Goal: Task Accomplishment & Management: Manage account settings

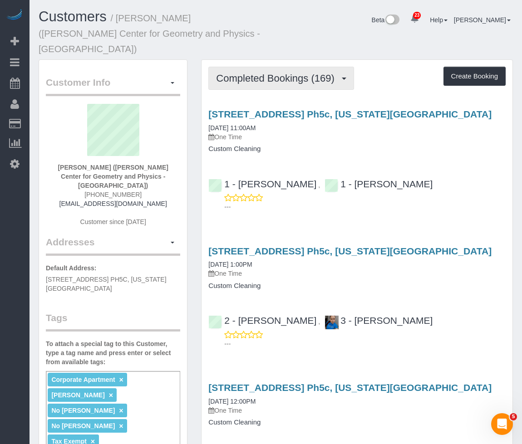
click at [256, 67] on button "Completed Bookings (169)" at bounding box center [281, 78] width 146 height 23
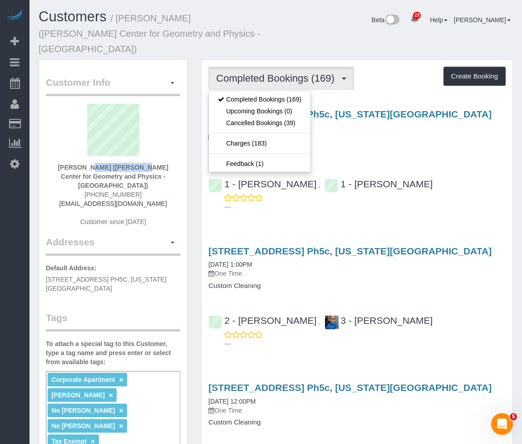
drag, startPoint x: 48, startPoint y: 151, endPoint x: 109, endPoint y: 150, distance: 60.8
click at [109, 150] on div "Melissa Wessler (Simons Center for Geometry and Physics - Stony Brook) (516) 66…" at bounding box center [113, 170] width 134 height 132
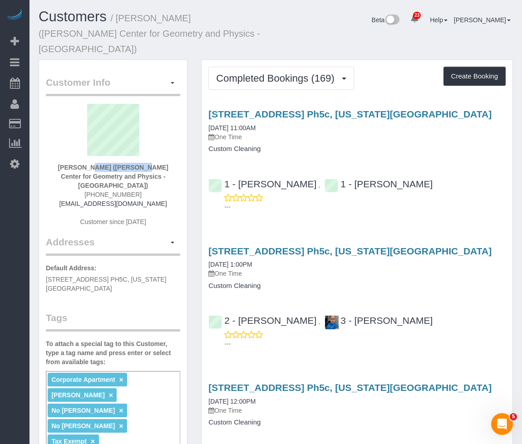
copy strong "Melissa Wessler"
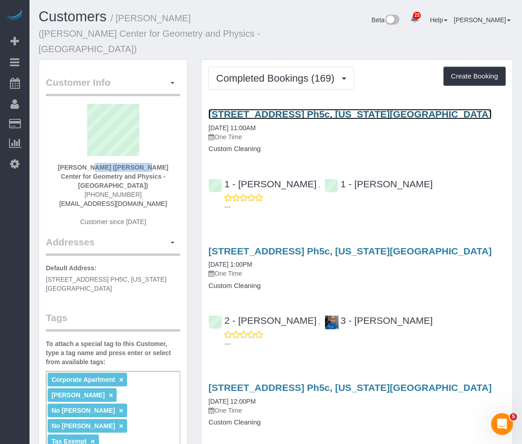
click at [288, 109] on link "1600 Broadway, Apt. Ph5c, New York, NY 10019" at bounding box center [349, 114] width 283 height 10
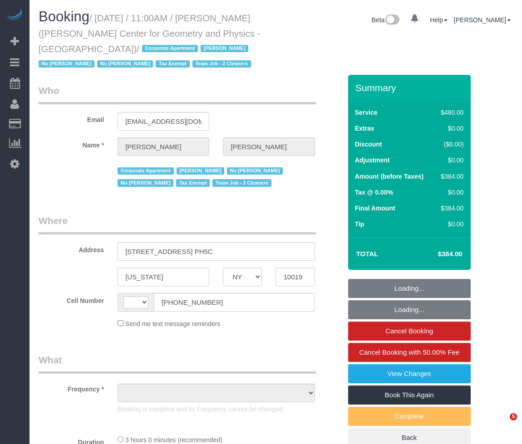
select select "NY"
select select "number:89"
select select "number:90"
select select "number:15"
select select "number:6"
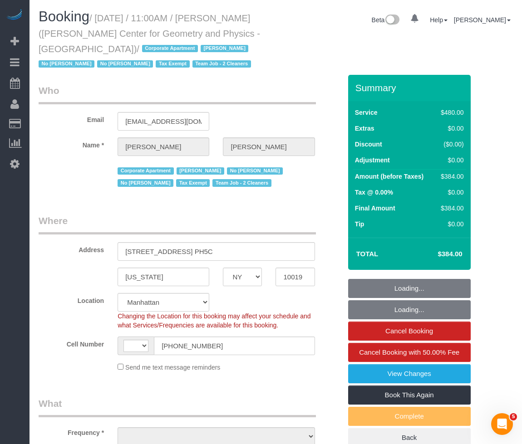
select select "string:US"
select select "string:stripe-pm_1MS2S24VGloSiKo7BwU9SWDQ"
select select "object:1129"
select select "2"
select select "180"
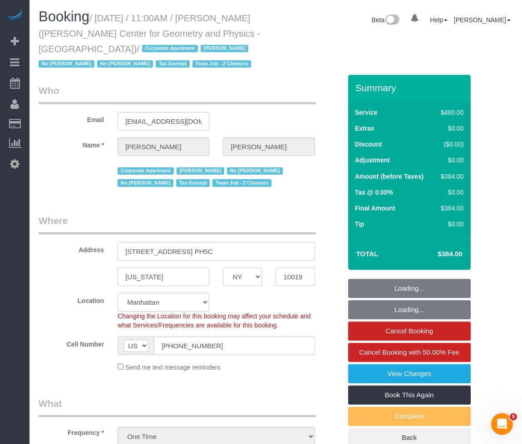
select select "spot1"
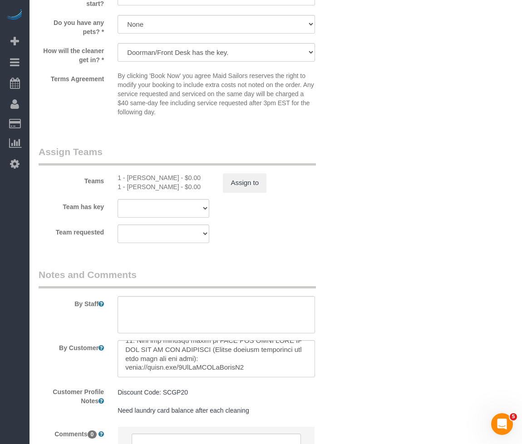
scroll to position [651, 0]
drag, startPoint x: 253, startPoint y: 367, endPoint x: 124, endPoint y: 368, distance: 128.9
click at [124, 368] on textarea at bounding box center [216, 358] width 197 height 37
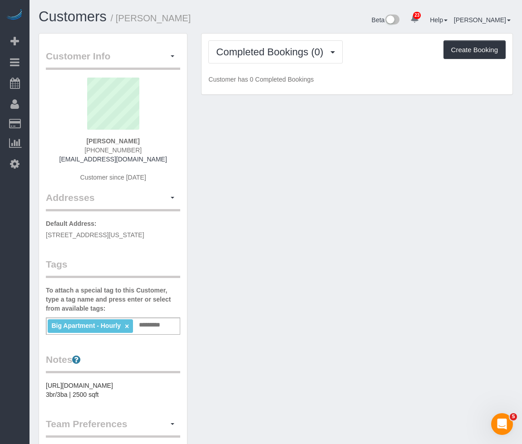
drag, startPoint x: 67, startPoint y: 249, endPoint x: 44, endPoint y: 231, distance: 28.8
click at [44, 231] on div "Customer Info Edit Contact Info Send Message Email Preferences Special Sales Ta…" at bounding box center [113, 338] width 148 height 609
drag, startPoint x: 44, startPoint y: 232, endPoint x: 525, endPoint y: 199, distance: 482.1
click at [135, 226] on div "Customer Info Edit Contact Info Send Message Email Preferences Special Sales Ta…" at bounding box center [113, 338] width 148 height 609
